Goal: Task Accomplishment & Management: Manage account settings

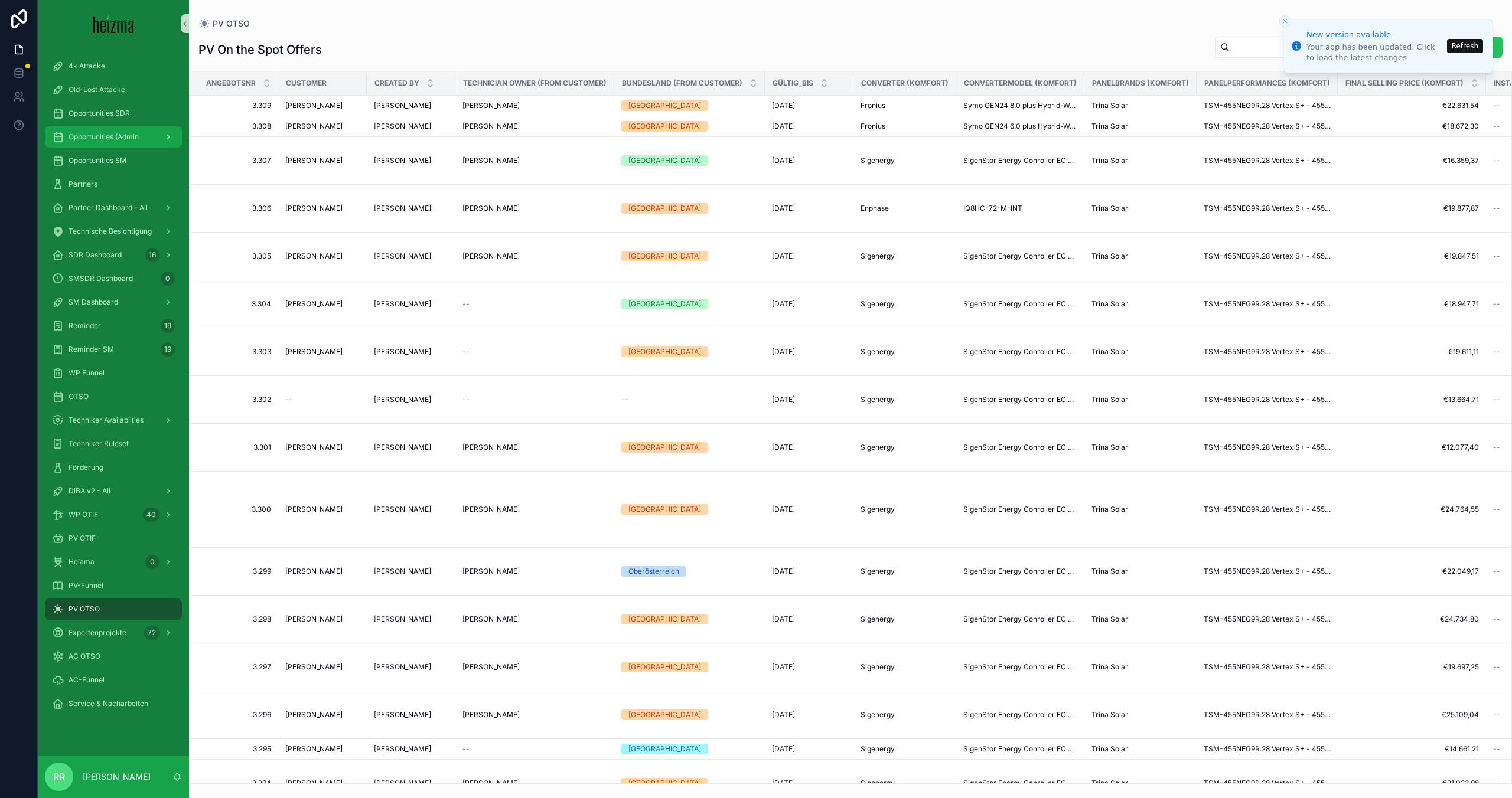
click at [119, 147] on link "Opportunities (Admin" at bounding box center [113, 136] width 137 height 21
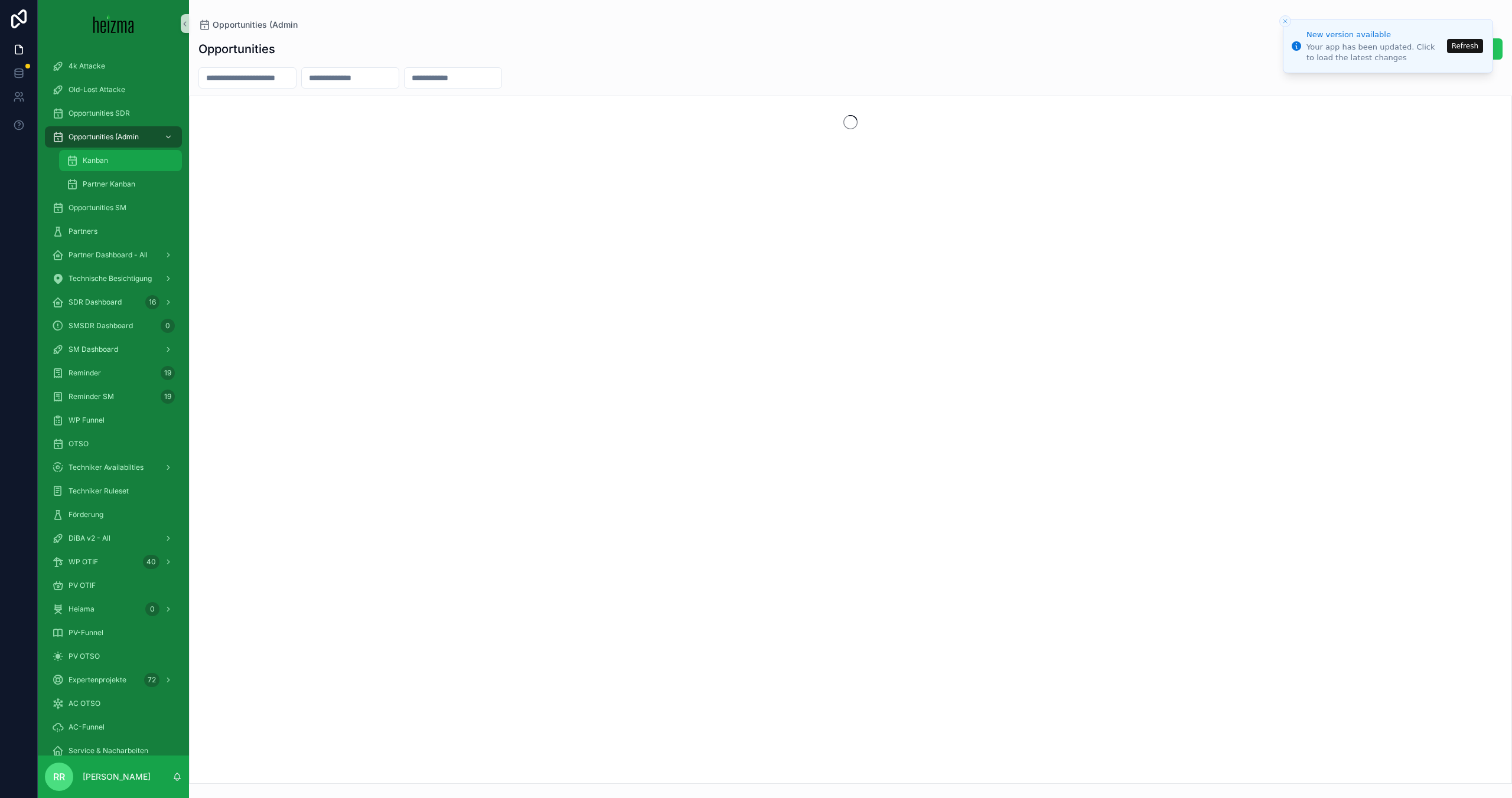
click at [113, 159] on div "Kanban" at bounding box center [121, 160] width 109 height 19
click at [108, 198] on div "Opportunities SM" at bounding box center [113, 207] width 123 height 19
click at [233, 87] on input "text" at bounding box center [248, 79] width 97 height 16
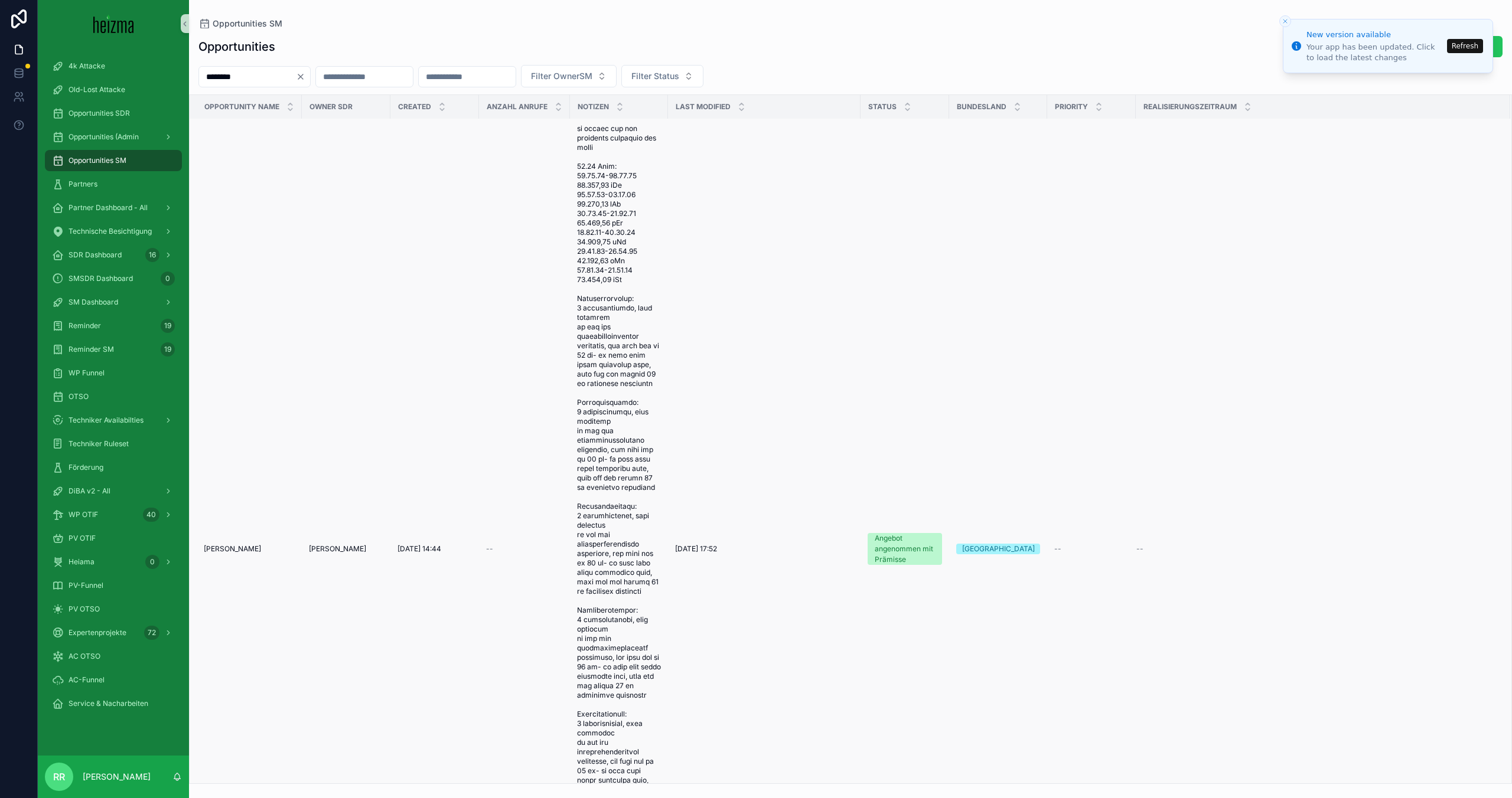
scroll to position [164, 0]
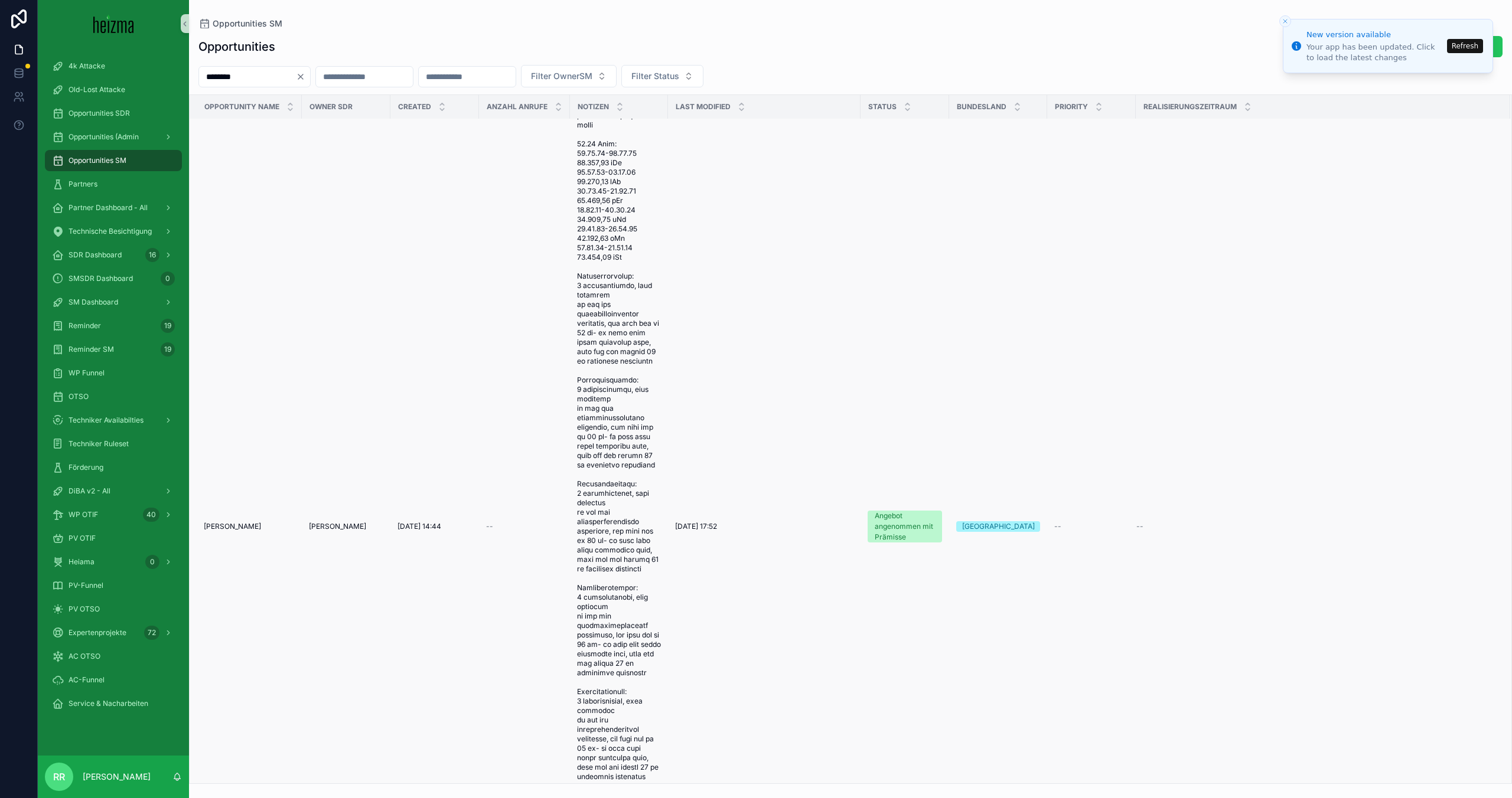
type input "********"
click at [224, 531] on span "[PERSON_NAME]" at bounding box center [232, 527] width 57 height 10
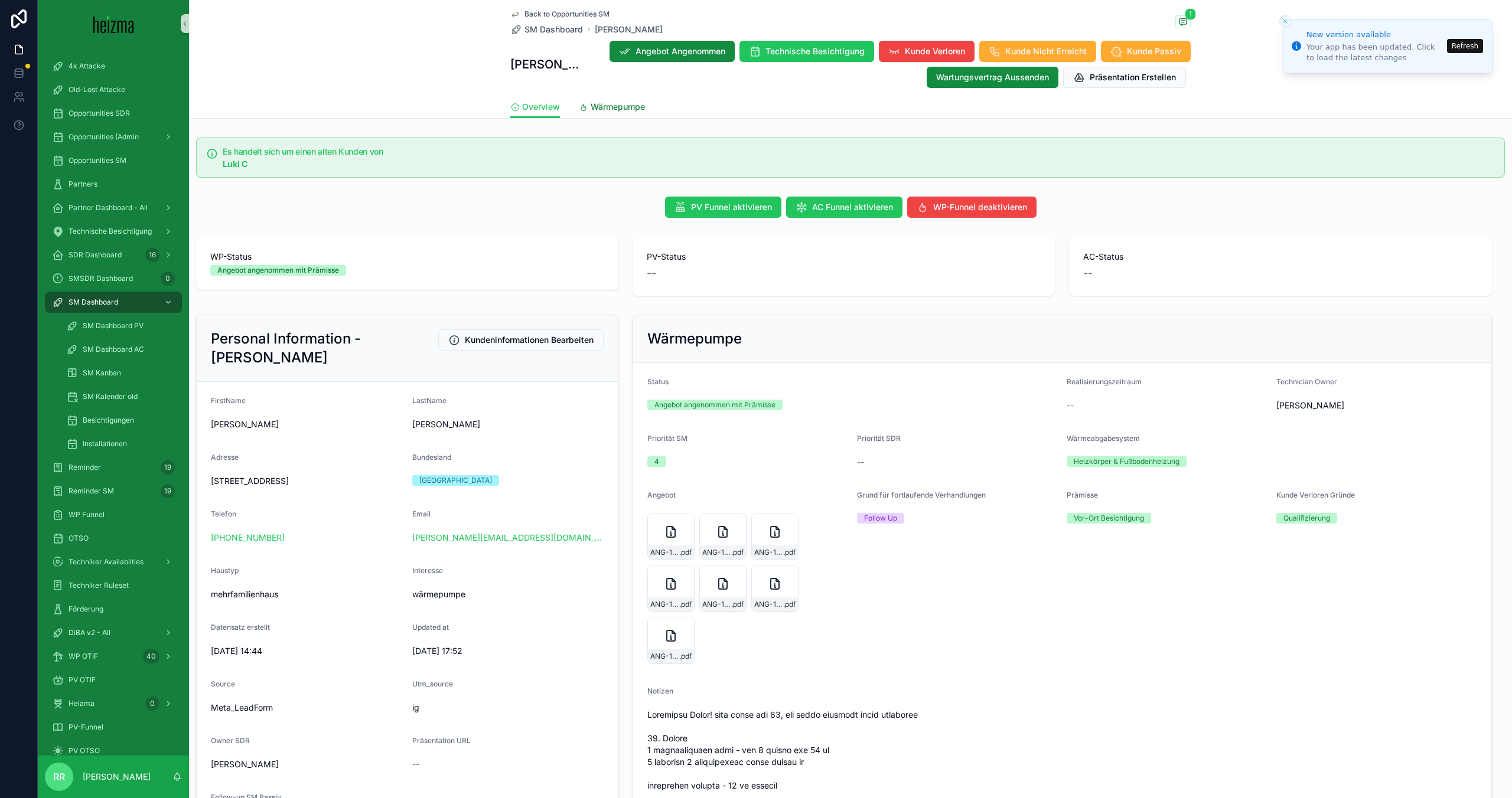
click at [622, 106] on span "Wärmepumpe" at bounding box center [618, 107] width 54 height 12
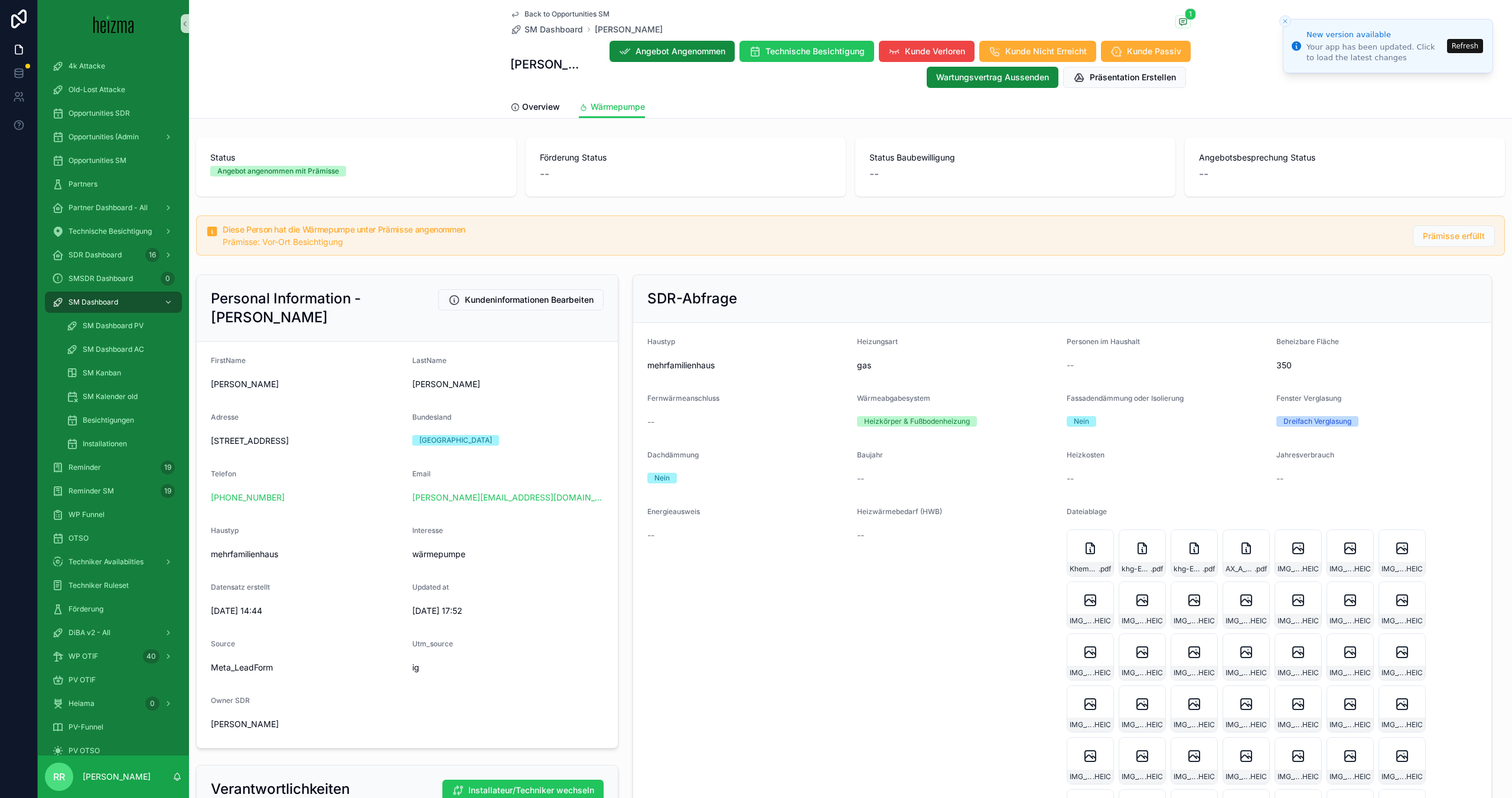
click at [1471, 47] on button "Refresh" at bounding box center [1465, 45] width 36 height 14
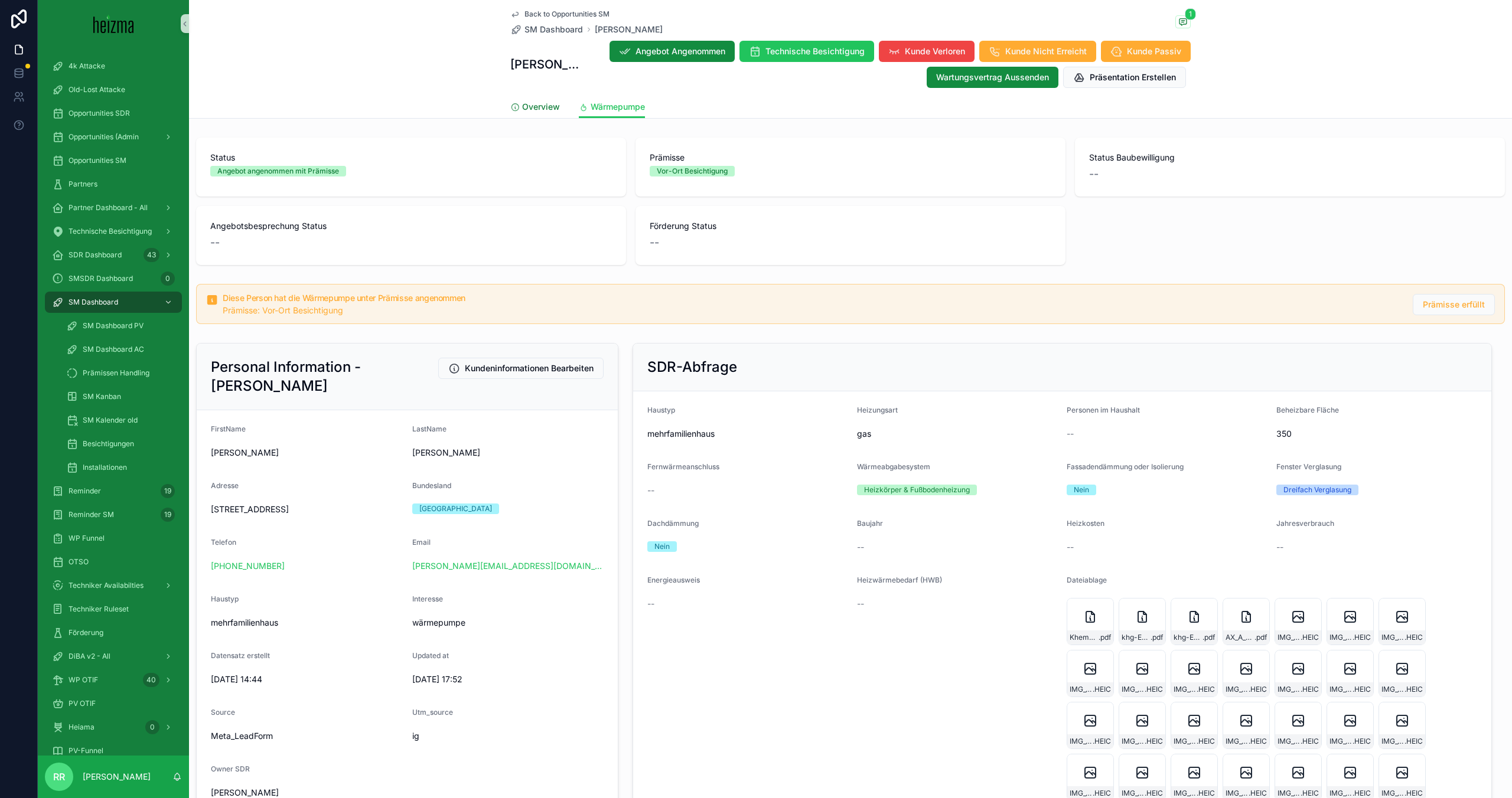
click at [536, 107] on span "Overview" at bounding box center [541, 107] width 38 height 12
